Goal: Task Accomplishment & Management: Manage account settings

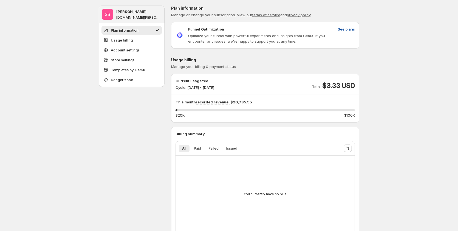
click at [349, 28] on span "See plans" at bounding box center [346, 28] width 17 height 5
drag, startPoint x: 181, startPoint y: 109, endPoint x: 366, endPoint y: 112, distance: 184.7
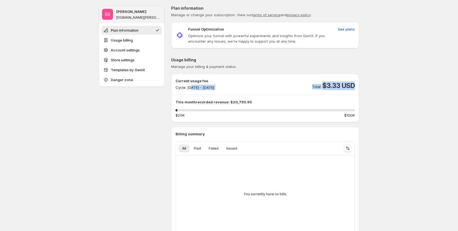
drag, startPoint x: 193, startPoint y: 88, endPoint x: 251, endPoint y: 93, distance: 58.9
click at [251, 93] on div "Current usage fee Cycle: Sep 18, 2025 - Sep 30, 2025 Total $3.33 USD This month…" at bounding box center [265, 98] width 179 height 40
click at [251, 86] on div "Current usage fee Cycle: Sep 18, 2025 - Sep 30, 2025 Total $3.33 USD" at bounding box center [265, 84] width 179 height 12
click at [197, 80] on p "Current usage fee" at bounding box center [195, 80] width 39 height 5
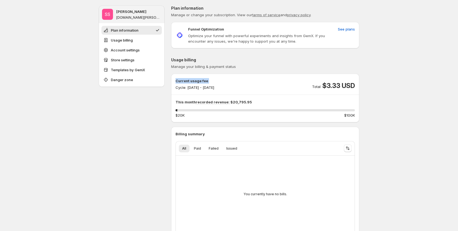
click at [197, 80] on p "Current usage fee" at bounding box center [195, 80] width 39 height 5
click at [244, 83] on div "Current usage fee Cycle: Sep 18, 2025 - Sep 30, 2025 Total $3.33 USD" at bounding box center [265, 84] width 179 height 12
click at [204, 149] on button "Paid" at bounding box center [198, 148] width 14 height 8
click at [217, 149] on span "Failed" at bounding box center [214, 148] width 10 height 4
click at [230, 149] on span "Issued" at bounding box center [231, 148] width 11 height 4
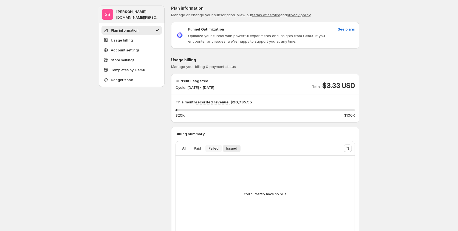
click at [208, 149] on button "Failed" at bounding box center [214, 148] width 16 height 8
click at [185, 145] on button "All" at bounding box center [184, 148] width 11 height 8
click at [204, 149] on button "Paid" at bounding box center [198, 148] width 14 height 8
click at [223, 149] on ul "All Paid Failed Issued More views" at bounding box center [258, 148] width 160 height 8
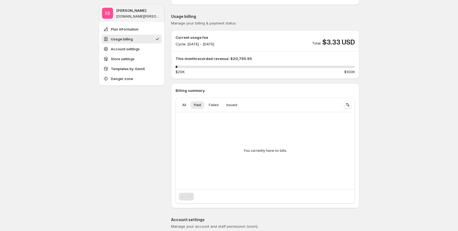
scroll to position [55, 0]
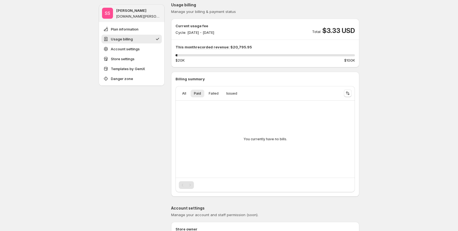
click at [193, 186] on div "Pagination" at bounding box center [190, 185] width 8 height 8
click at [186, 186] on div "Pagination" at bounding box center [183, 185] width 8 height 8
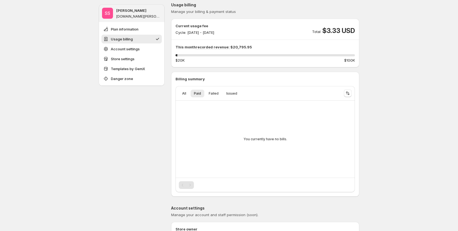
click at [186, 186] on div "Pagination" at bounding box center [183, 185] width 8 height 8
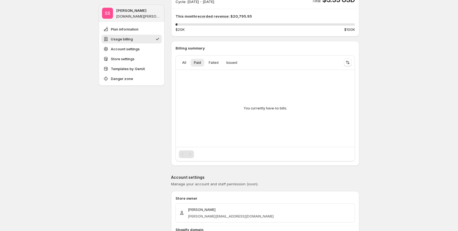
scroll to position [0, 0]
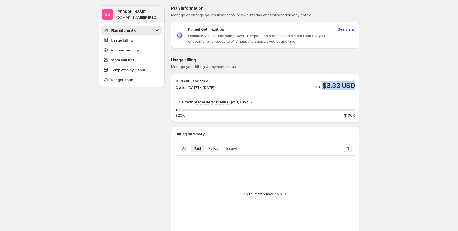
drag, startPoint x: 323, startPoint y: 84, endPoint x: 361, endPoint y: 85, distance: 37.6
click at [186, 147] on span "All" at bounding box center [184, 148] width 4 height 4
click at [352, 27] on span "See plans" at bounding box center [346, 28] width 17 height 5
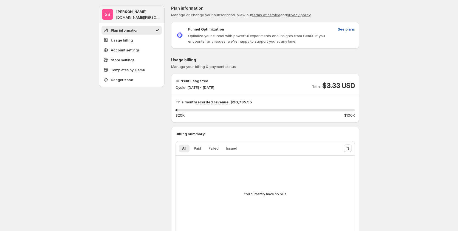
click at [345, 27] on span "See plans" at bounding box center [346, 28] width 17 height 5
click at [346, 29] on span "See plans" at bounding box center [346, 28] width 17 height 5
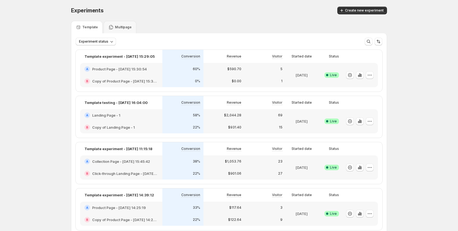
scroll to position [82, 0]
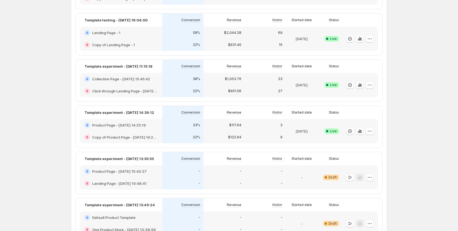
click at [162, 88] on div "B Click-through Landing Page - Aug 28, 15:46:31" at bounding box center [121, 91] width 82 height 12
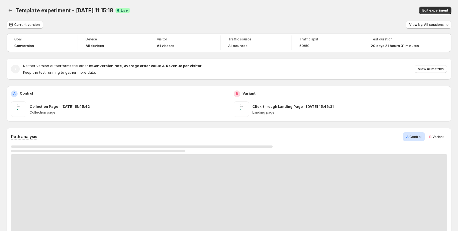
click at [445, 10] on span "Edit experiment" at bounding box center [436, 10] width 26 height 4
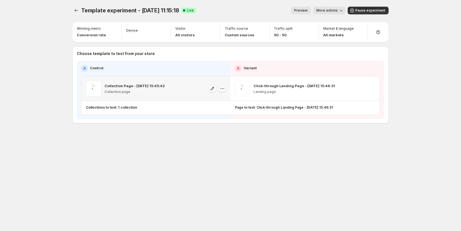
click at [222, 88] on icon "button" at bounding box center [222, 88] width 5 height 5
click at [208, 151] on div "Template experiment - Aug 29, 11:15:18. This page is ready Template experiment …" at bounding box center [230, 76] width 329 height 153
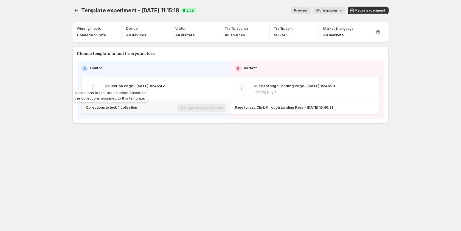
click at [119, 108] on p "Collections to test: 1 collection" at bounding box center [111, 107] width 51 height 4
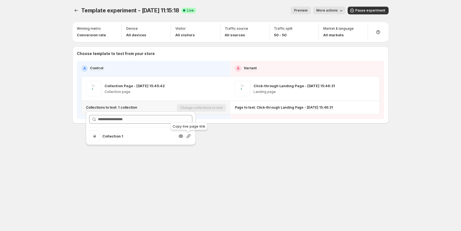
click at [190, 136] on icon "button" at bounding box center [189, 136] width 4 height 4
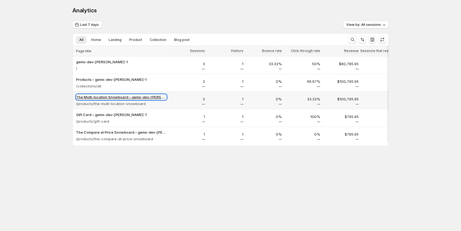
click at [145, 96] on p "The Multi-location Snowboard – gemx-dev-sandy-1" at bounding box center [121, 96] width 91 height 5
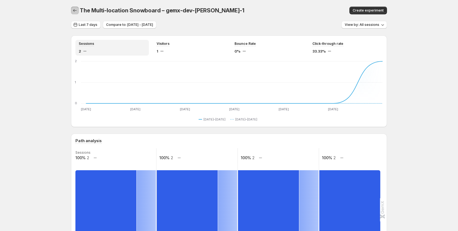
click at [76, 13] on icon "button" at bounding box center [74, 10] width 5 height 5
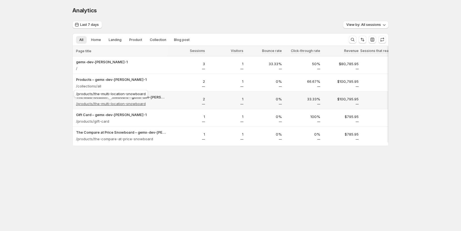
click at [105, 104] on p "/products/the-multi-location-snowboard" at bounding box center [111, 103] width 70 height 5
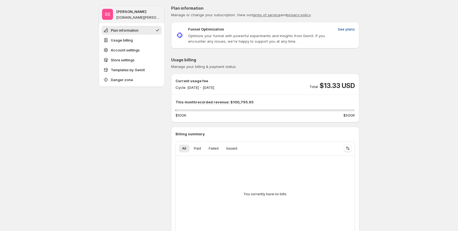
click at [350, 27] on span "See plans" at bounding box center [346, 28] width 17 height 5
click at [351, 28] on span "See plans" at bounding box center [346, 28] width 17 height 5
click at [343, 29] on span "See plans" at bounding box center [346, 28] width 17 height 5
click at [308, 148] on ul "All Paid Failed Issued More views" at bounding box center [258, 148] width 160 height 8
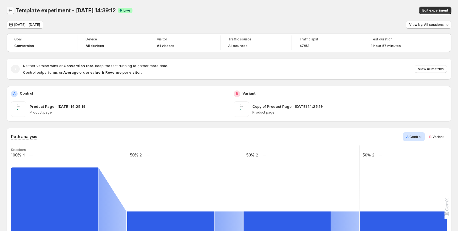
click at [10, 9] on icon "Back" at bounding box center [10, 10] width 5 height 5
